Goal: Find specific page/section: Find specific page/section

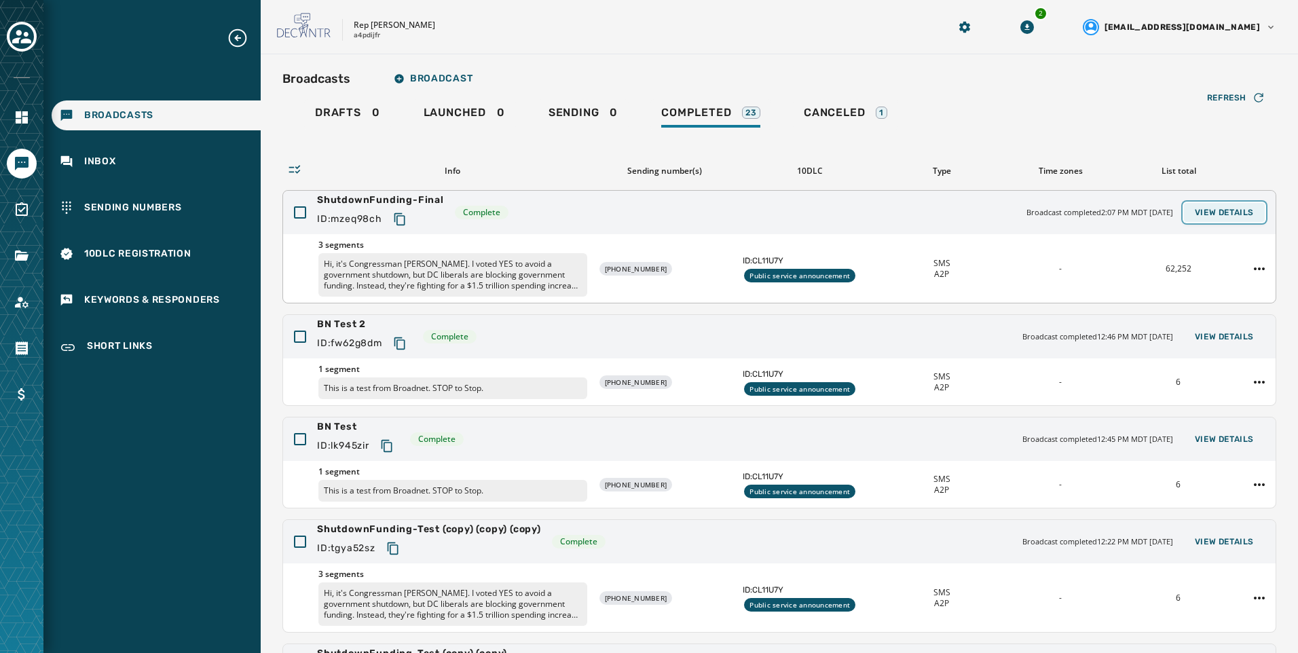
click at [1247, 206] on button "View Details" at bounding box center [1224, 212] width 81 height 19
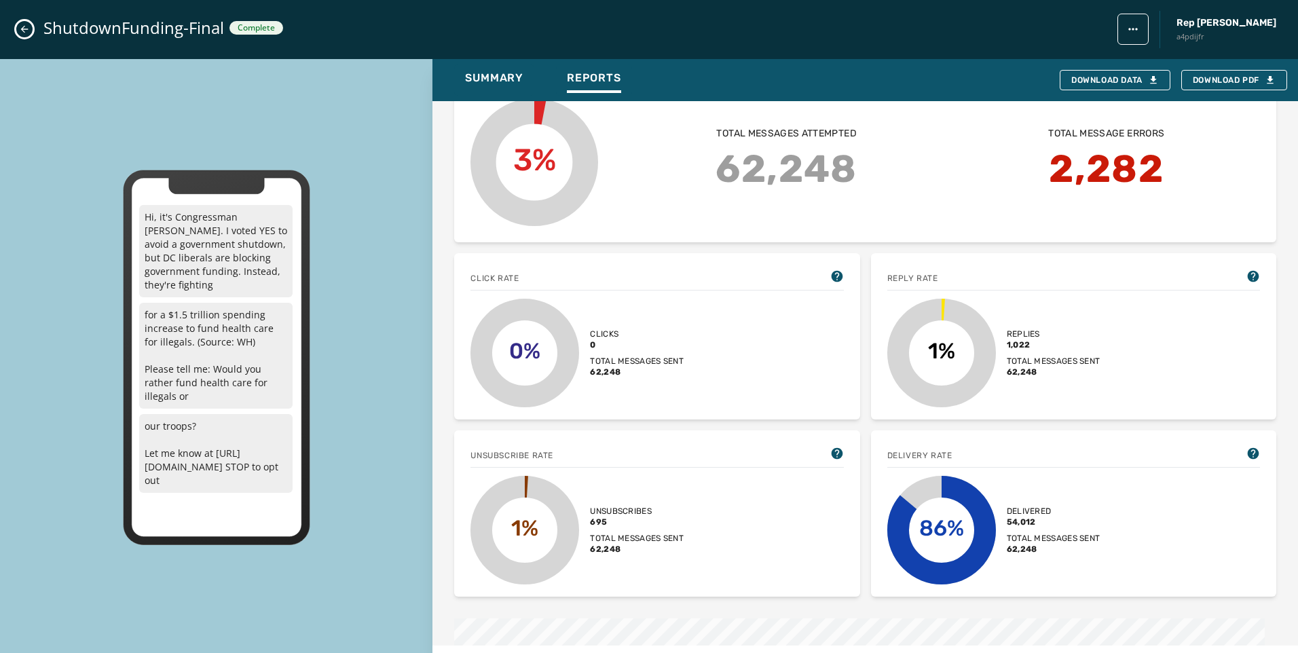
scroll to position [407, 0]
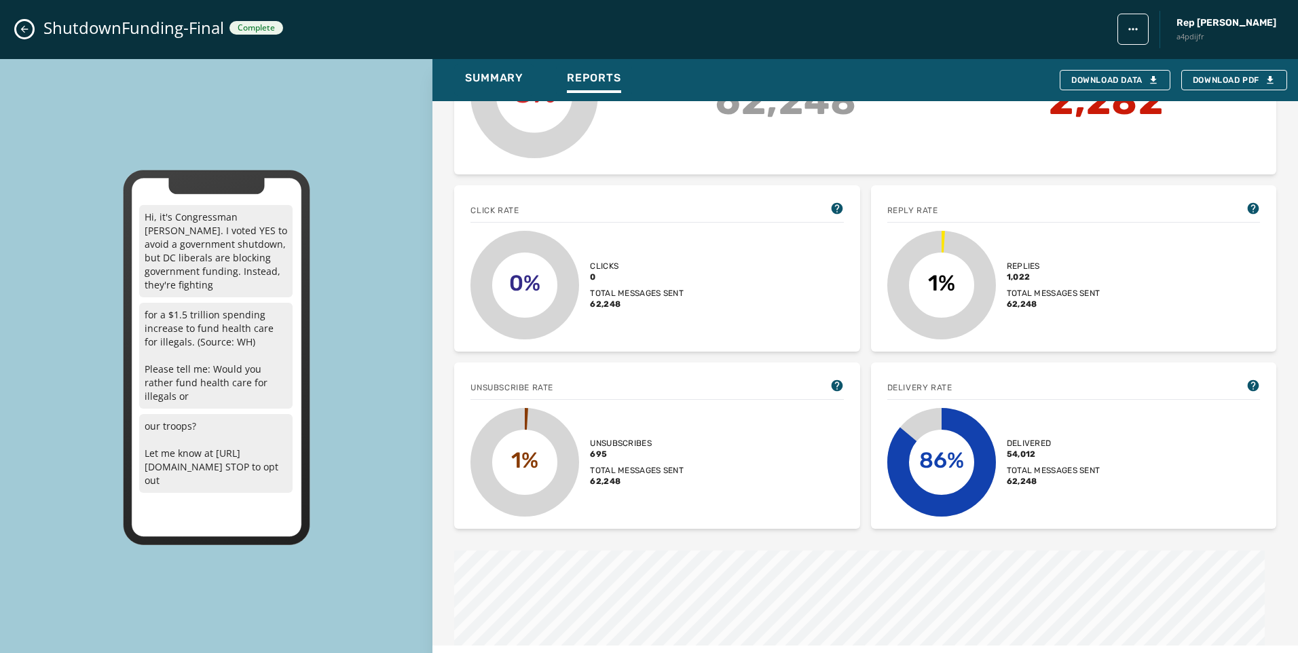
click at [24, 29] on icon "Close admin drawer" at bounding box center [24, 29] width 11 height 11
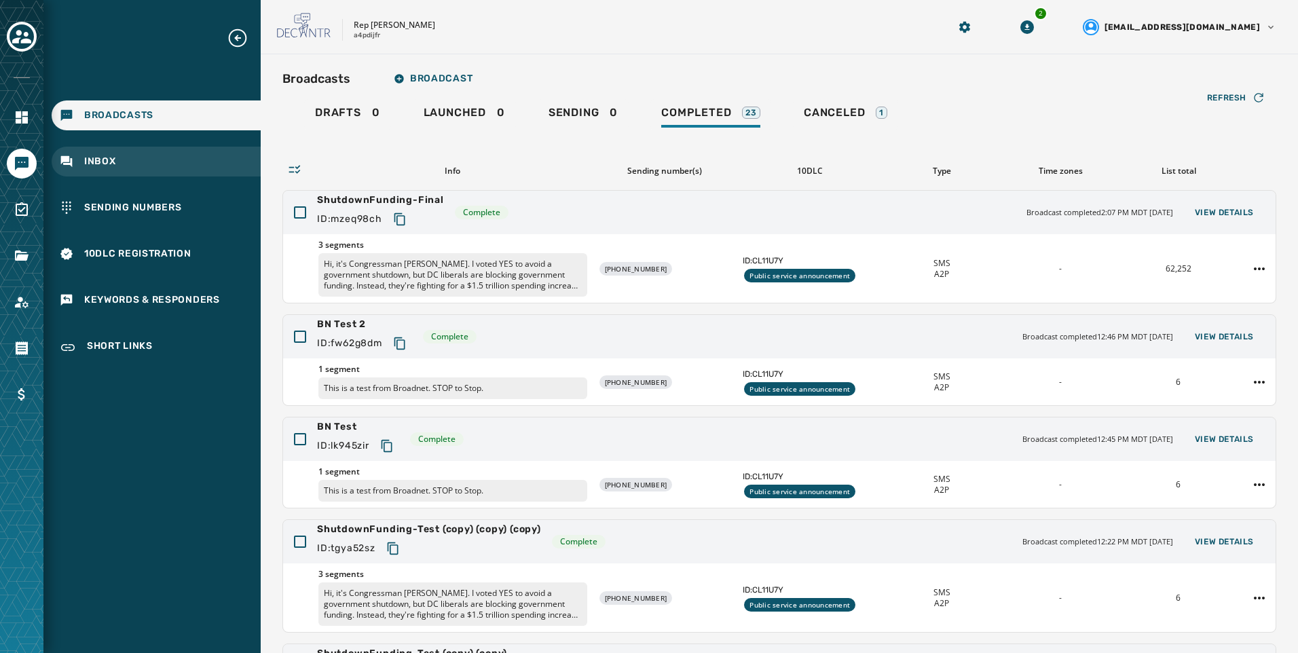
click at [143, 163] on div "Inbox" at bounding box center [156, 162] width 209 height 30
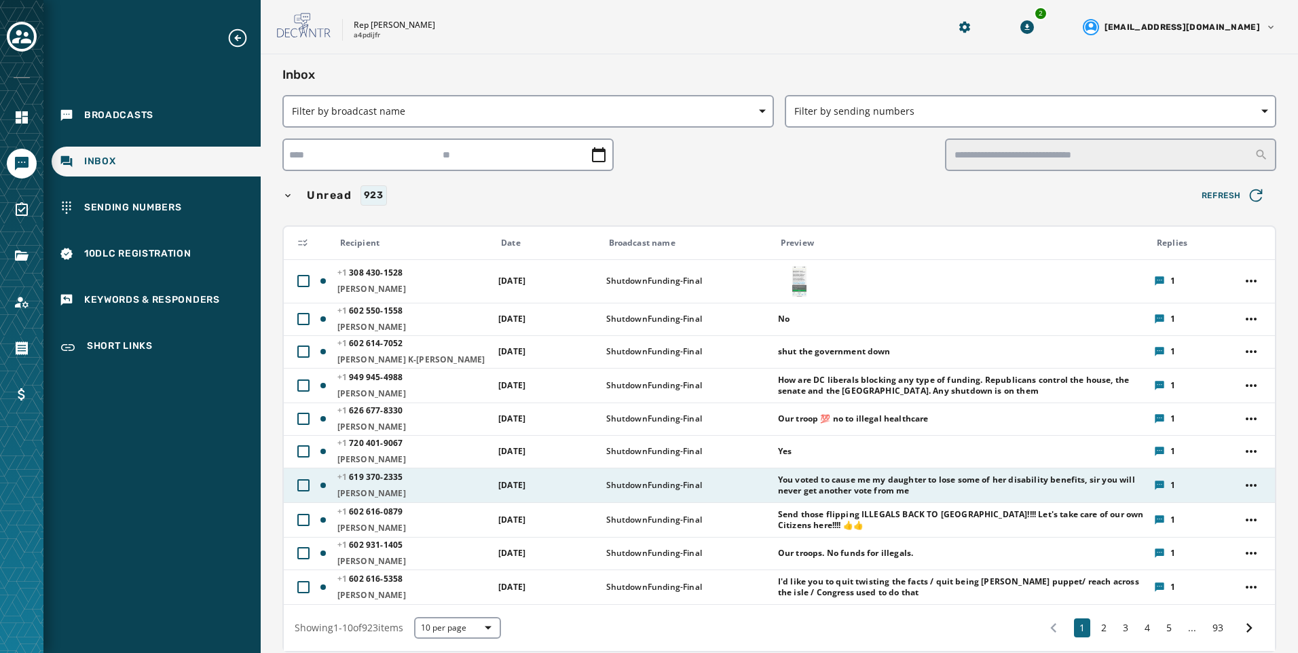
drag, startPoint x: 538, startPoint y: 491, endPoint x: 510, endPoint y: 468, distance: 36.2
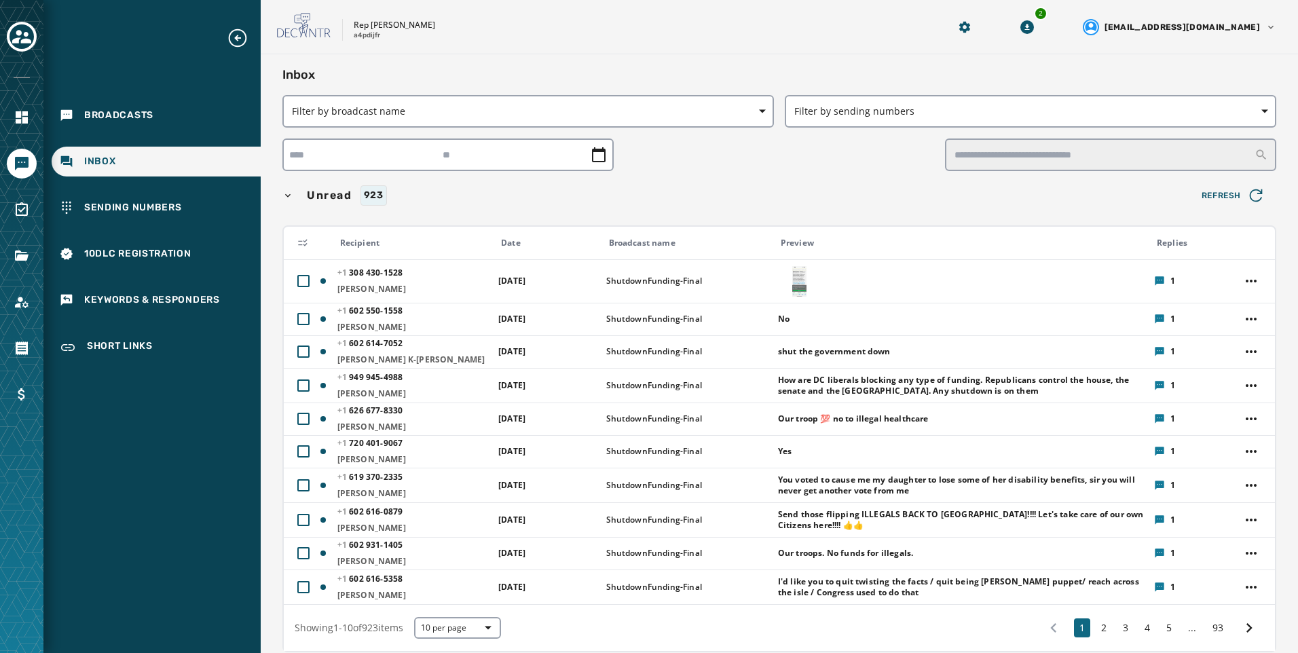
drag, startPoint x: 510, startPoint y: 468, endPoint x: 824, endPoint y: 164, distance: 436.5
click at [824, 164] on div at bounding box center [779, 155] width 994 height 33
click at [148, 113] on span "Broadcasts" at bounding box center [118, 116] width 69 height 14
